Goal: Understand process/instructions: Learn how to perform a task or action

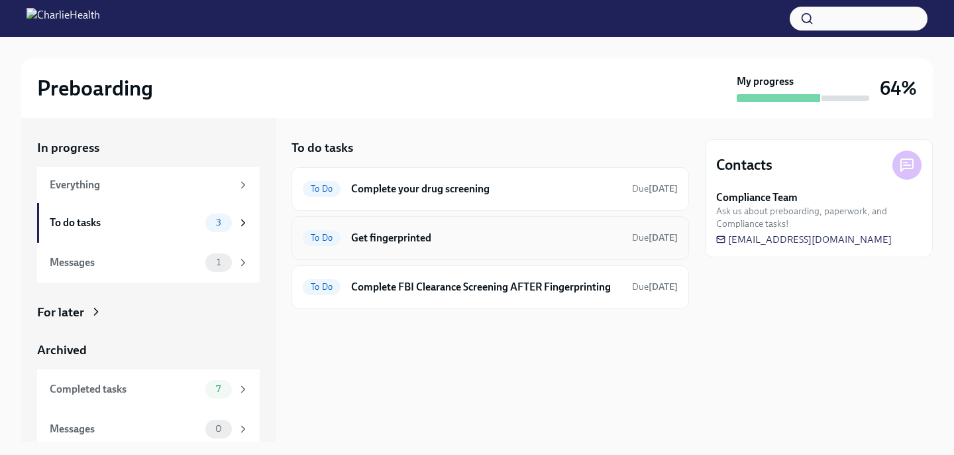
click at [440, 234] on h6 "Get fingerprinted" at bounding box center [486, 238] width 270 height 15
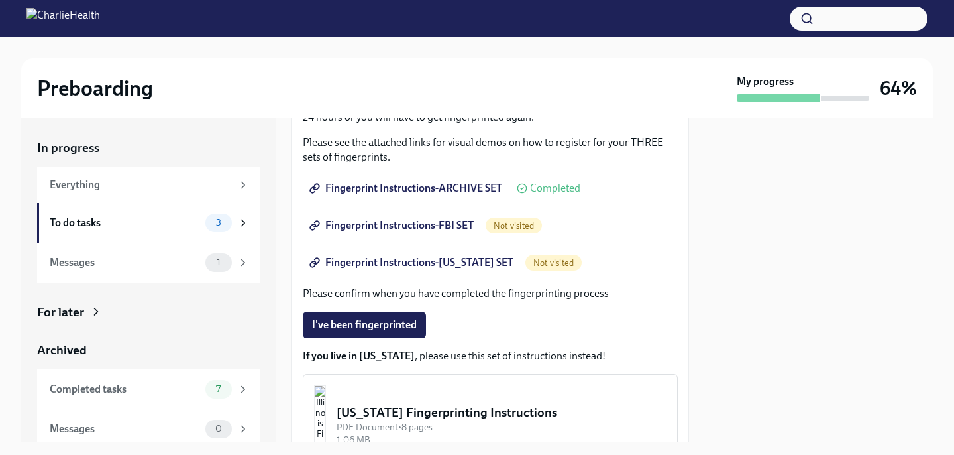
scroll to position [213, 0]
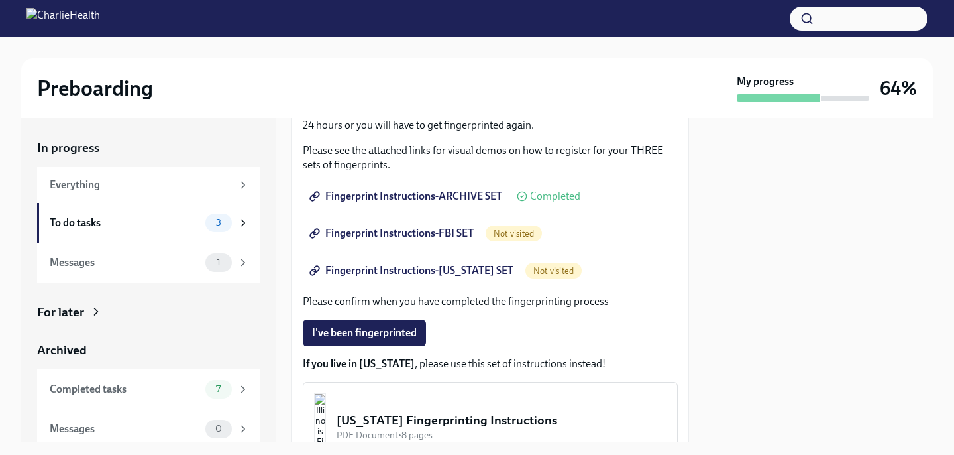
click at [446, 190] on span "Fingerprint Instructions-ARCHIVE SET" at bounding box center [407, 196] width 190 height 13
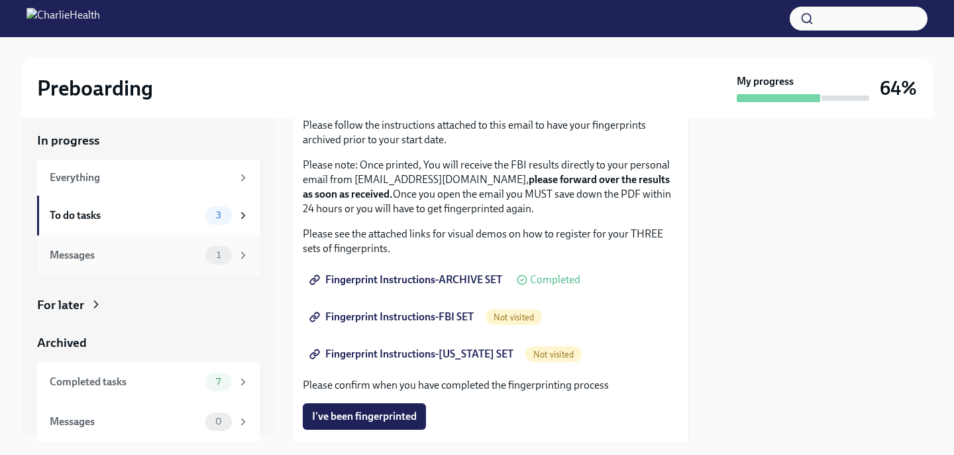
scroll to position [0, 0]
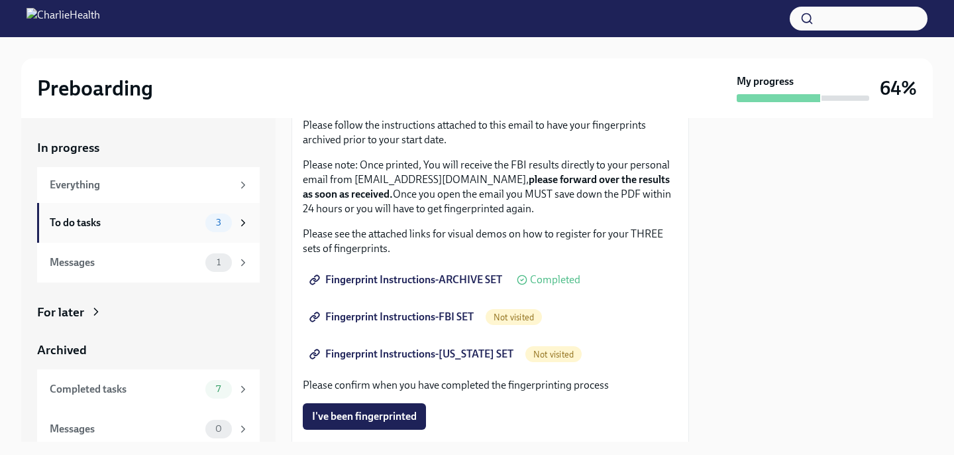
click at [222, 211] on div "To do tasks 3" at bounding box center [148, 223] width 223 height 40
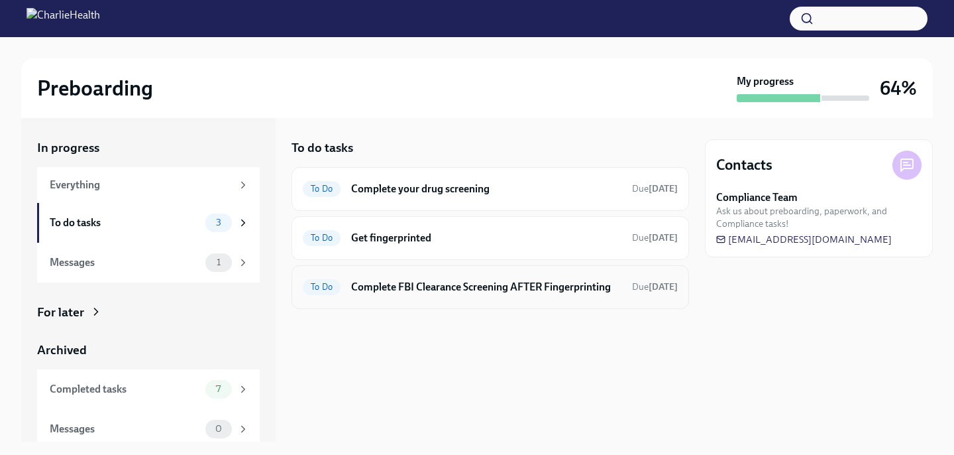
click at [439, 302] on div "To Do Complete FBI Clearance Screening AFTER Fingerprinting Due in 7 days" at bounding box center [491, 287] width 398 height 44
click at [431, 290] on h6 "Complete FBI Clearance Screening AFTER Fingerprinting" at bounding box center [486, 287] width 270 height 15
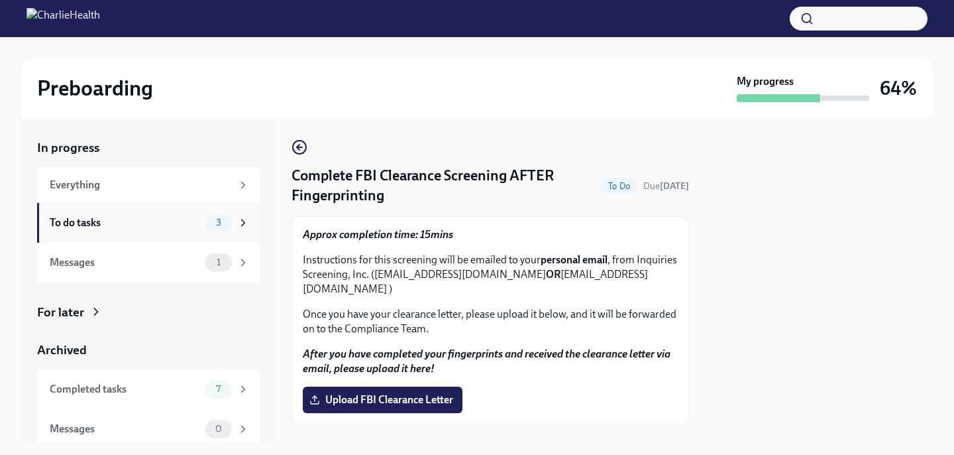
click at [242, 225] on icon at bounding box center [243, 222] width 3 height 6
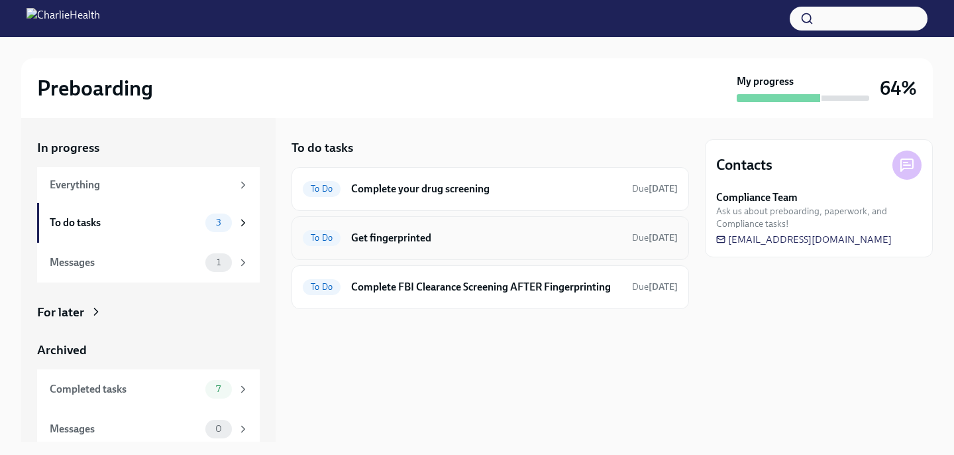
click at [376, 246] on div "To Do Get fingerprinted Due [DATE]" at bounding box center [490, 237] width 375 height 21
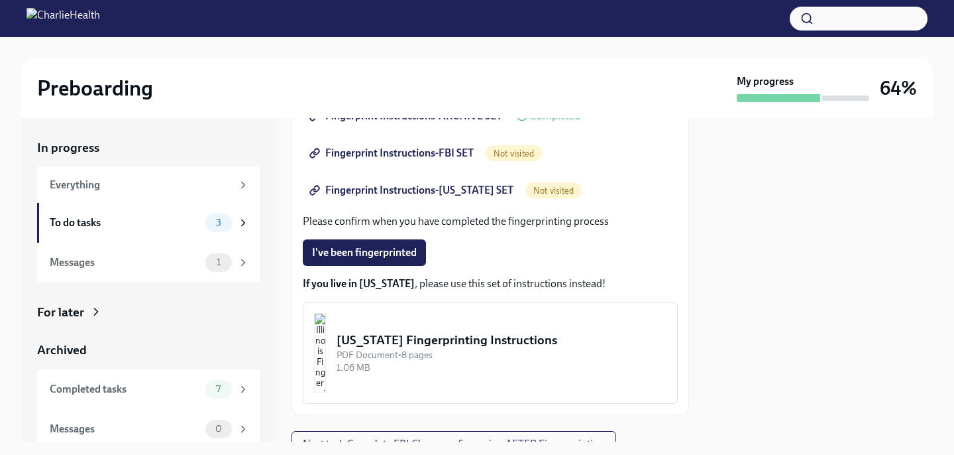
scroll to position [264, 0]
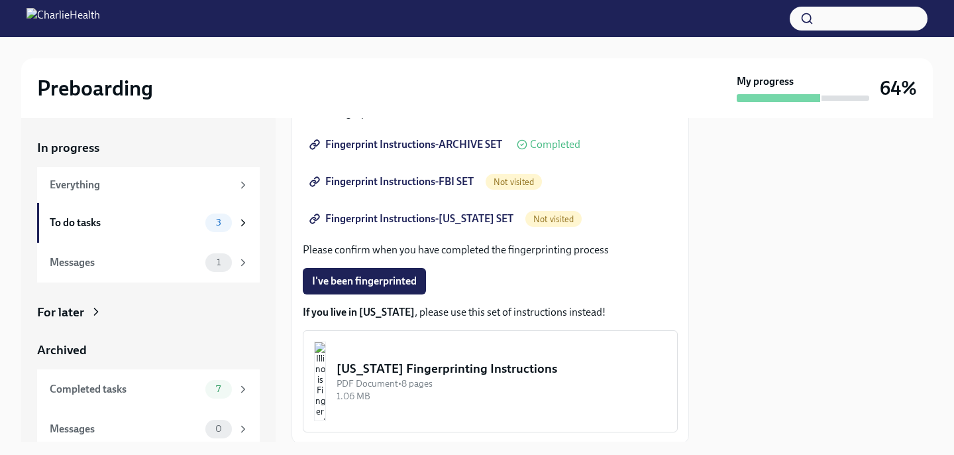
click at [393, 181] on span "Fingerprint Instructions-FBI SET" at bounding box center [393, 181] width 162 height 13
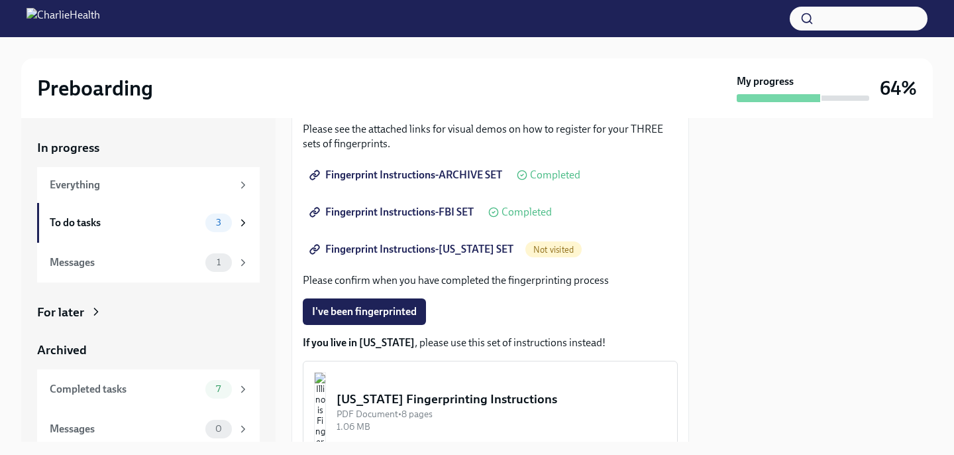
scroll to position [241, 0]
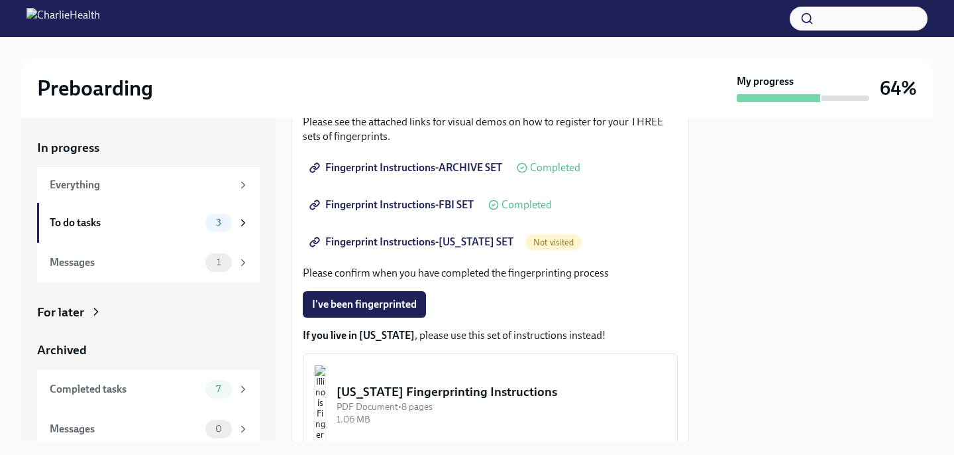
click at [412, 210] on span "Fingerprint Instructions-FBI SET" at bounding box center [393, 204] width 162 height 13
click at [420, 246] on span "Fingerprint Instructions-[US_STATE] SET" at bounding box center [412, 241] width 201 height 13
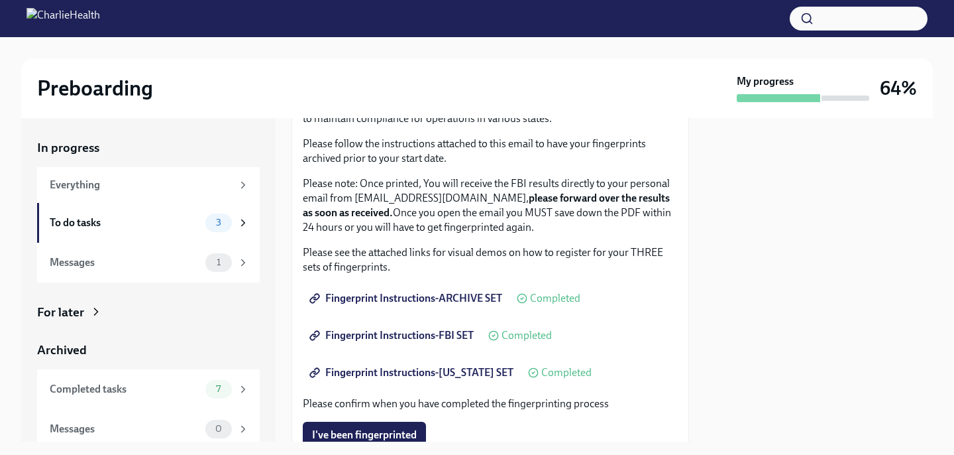
scroll to position [178, 0]
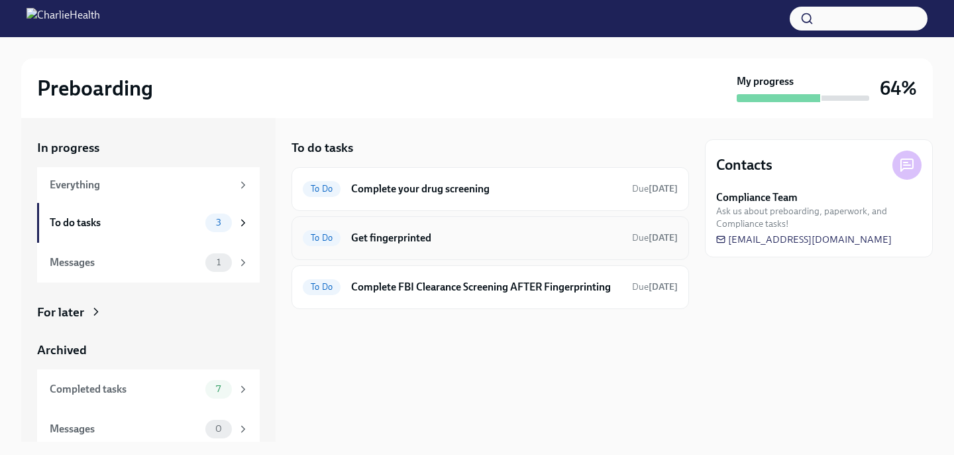
click at [388, 246] on div "To Do Get fingerprinted Due [DATE]" at bounding box center [490, 237] width 375 height 21
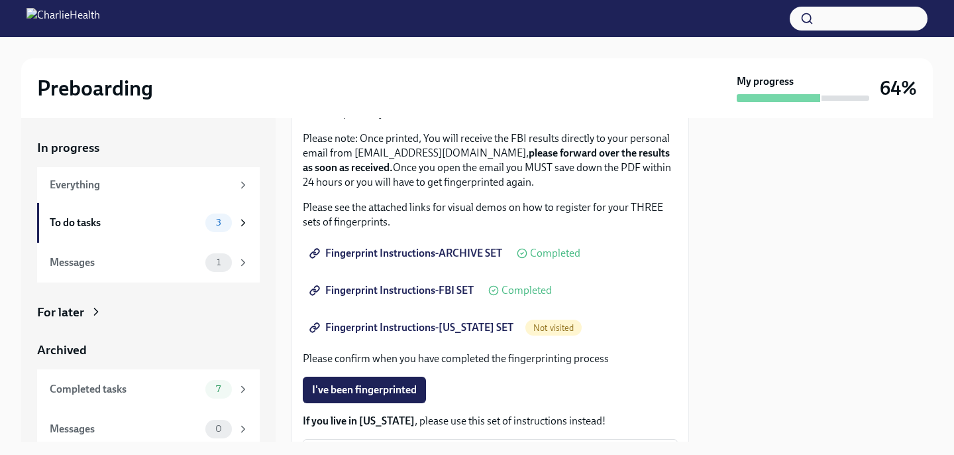
scroll to position [144, 0]
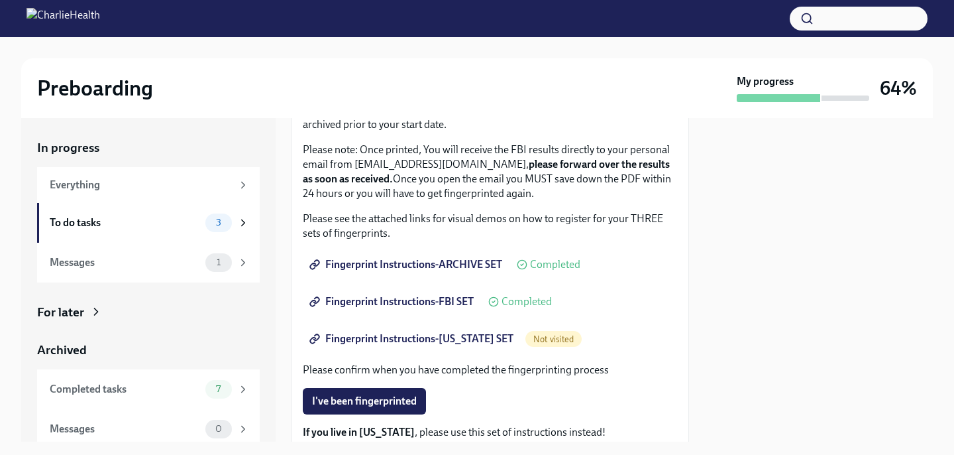
click at [400, 260] on span "Fingerprint Instructions-ARCHIVE SET" at bounding box center [407, 264] width 190 height 13
